Goal: Check status: Check status

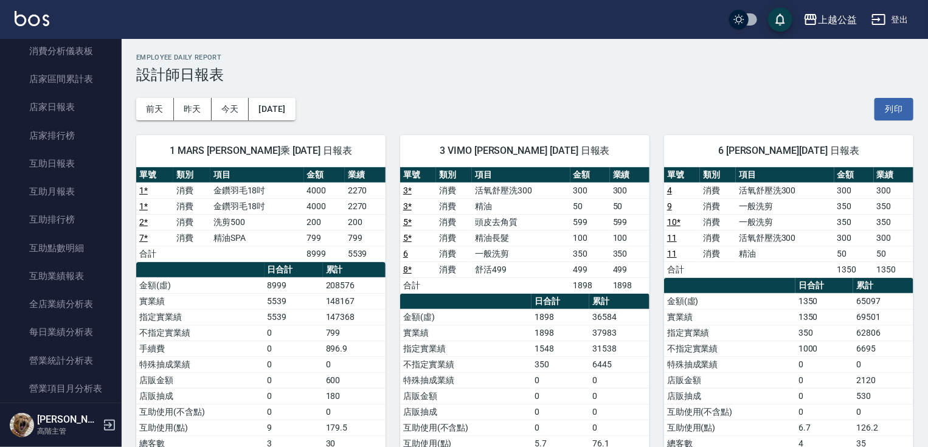
scroll to position [411, 0]
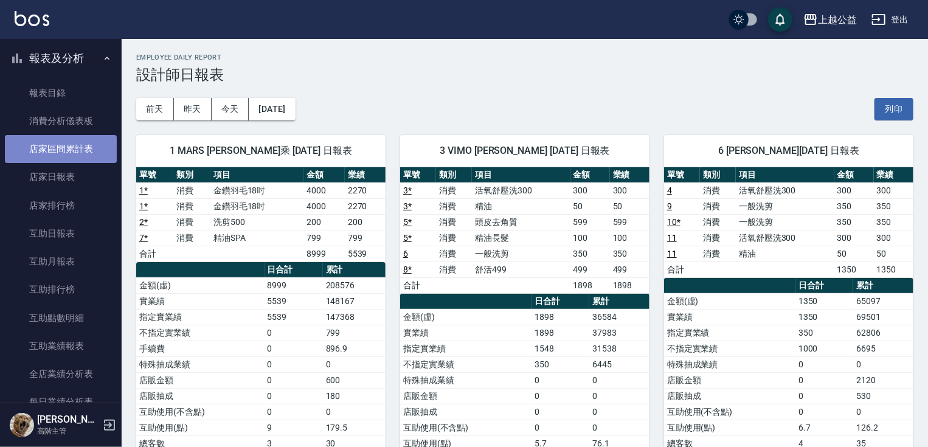
click at [89, 152] on link "店家區間累計表" at bounding box center [61, 149] width 112 height 28
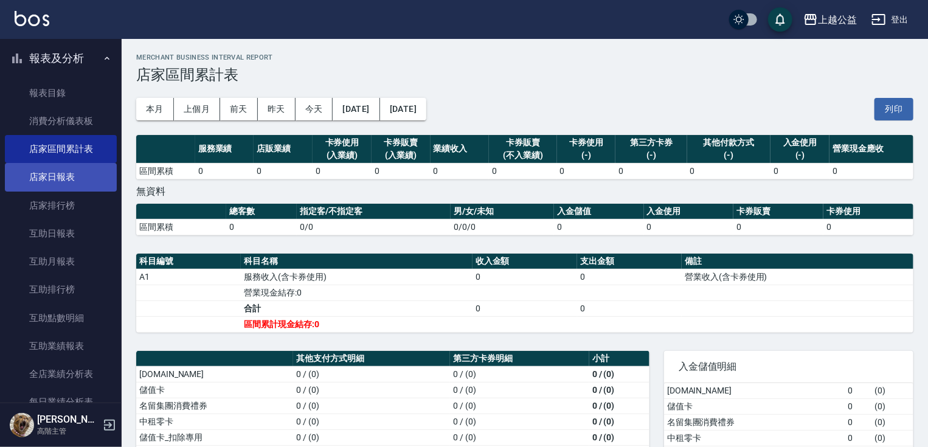
click at [77, 173] on link "店家日報表" at bounding box center [61, 177] width 112 height 28
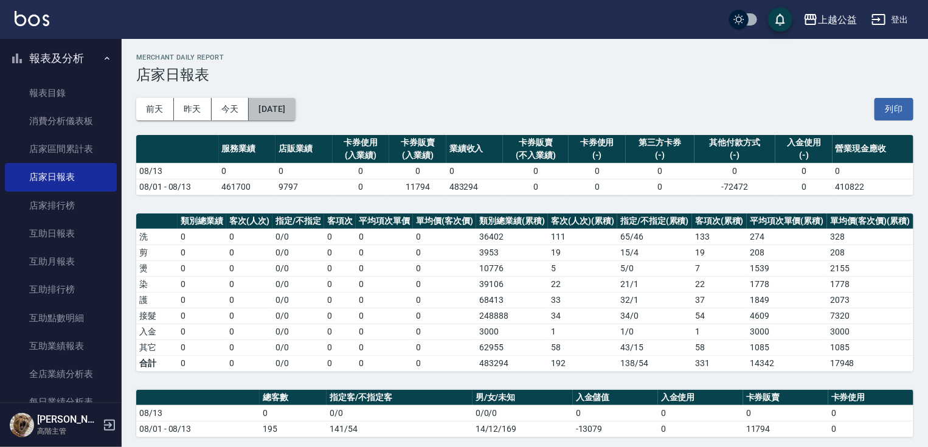
click at [294, 109] on button "[DATE]" at bounding box center [272, 109] width 46 height 23
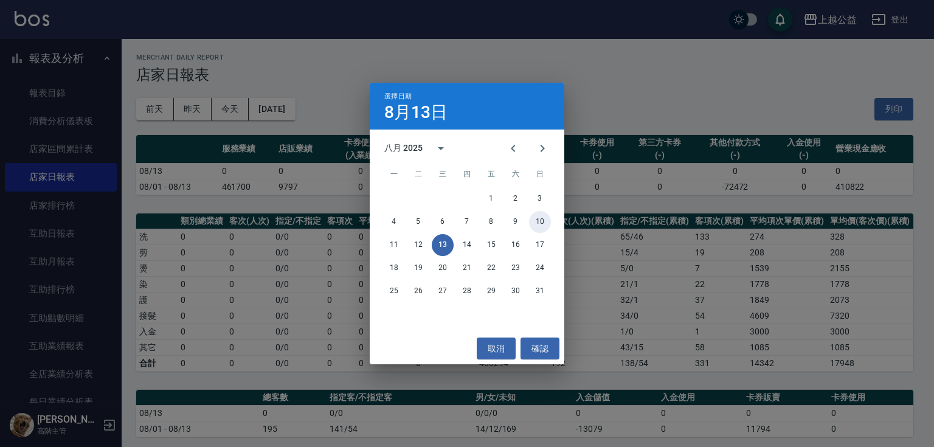
click at [544, 223] on button "10" at bounding box center [540, 222] width 22 height 22
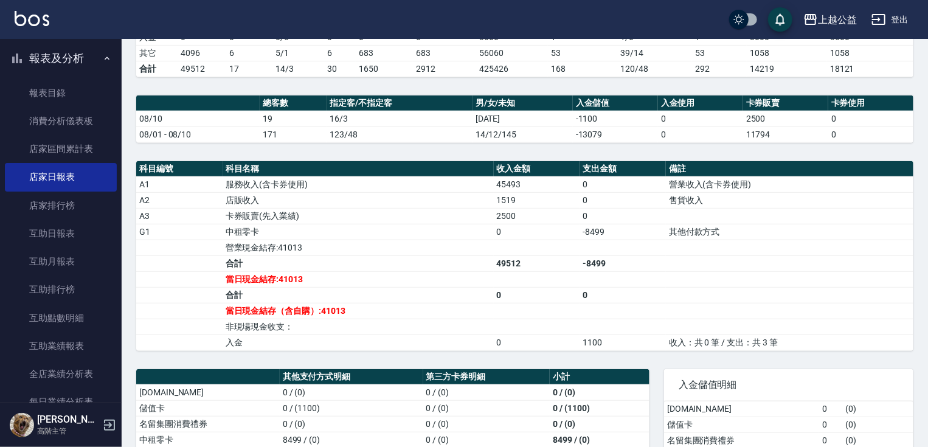
drag, startPoint x: 571, startPoint y: 288, endPoint x: 572, endPoint y: 324, distance: 35.9
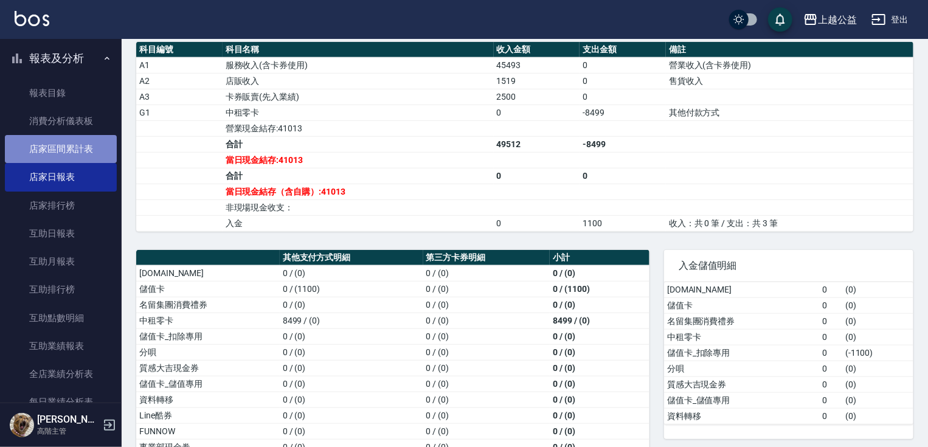
click at [73, 153] on link "店家區間累計表" at bounding box center [61, 149] width 112 height 28
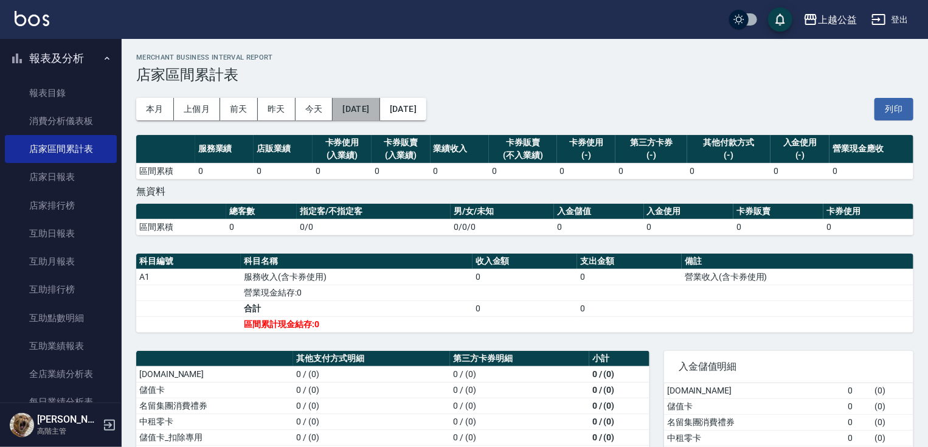
click at [361, 109] on button "[DATE]" at bounding box center [356, 109] width 47 height 23
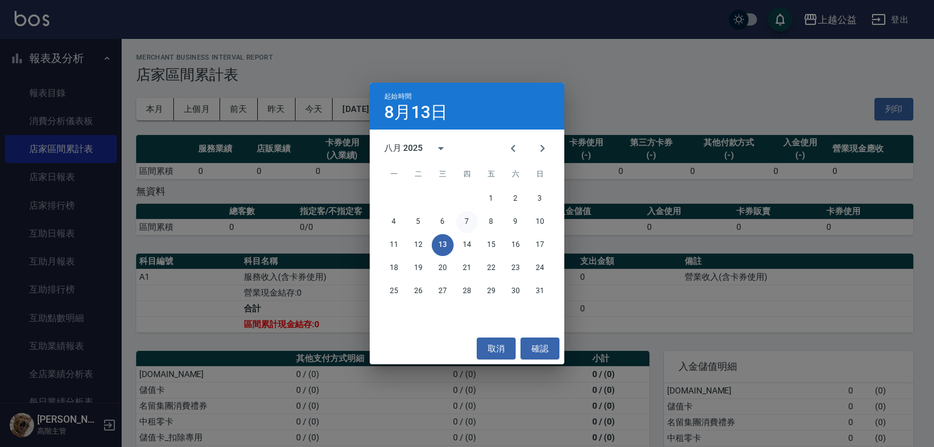
click at [466, 218] on button "7" at bounding box center [467, 222] width 22 height 22
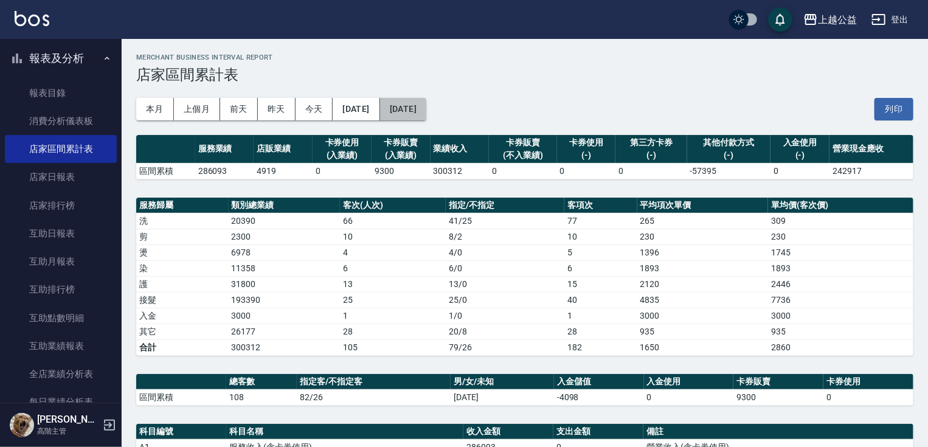
click at [426, 111] on button "[DATE]" at bounding box center [403, 109] width 46 height 23
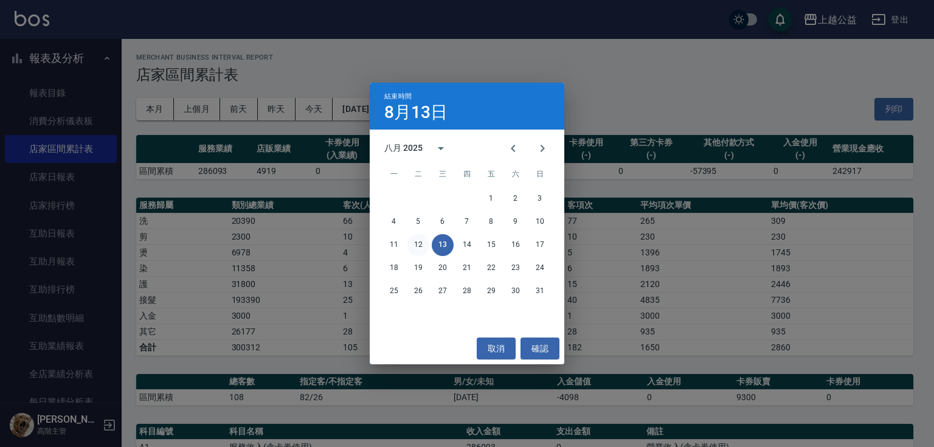
click at [420, 247] on button "12" at bounding box center [419, 245] width 22 height 22
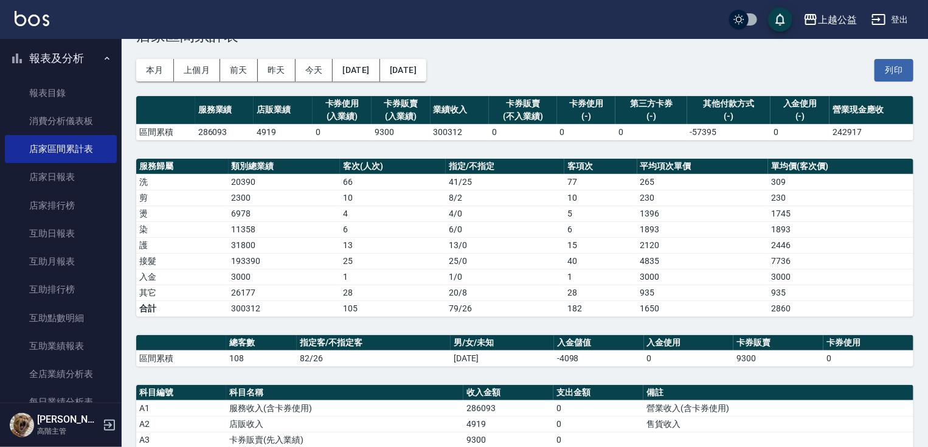
scroll to position [380, 0]
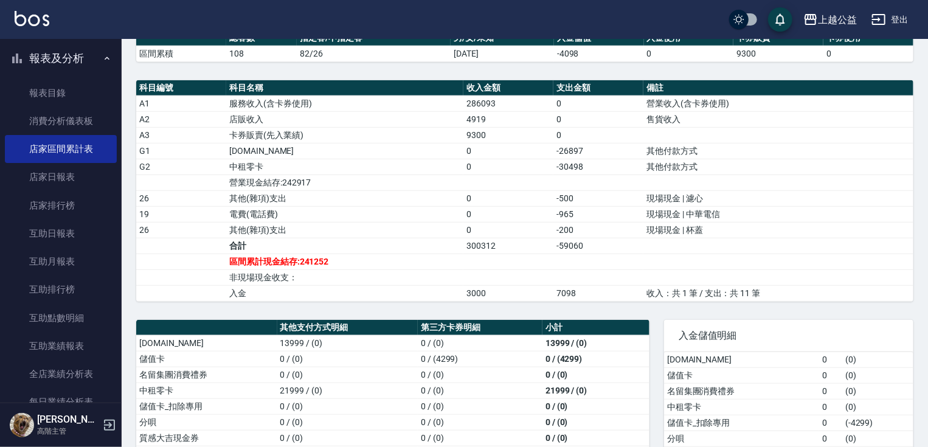
drag, startPoint x: 596, startPoint y: 254, endPoint x: 614, endPoint y: 359, distance: 106.2
